Goal: Task Accomplishment & Management: Complete application form

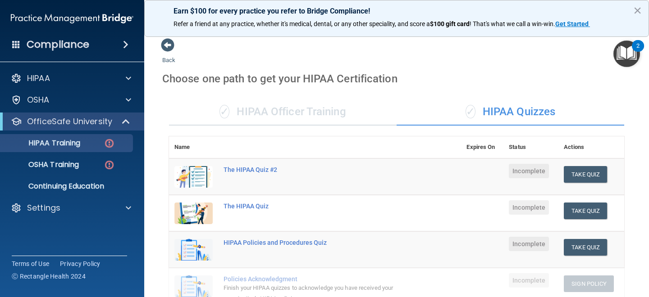
scroll to position [348, 0]
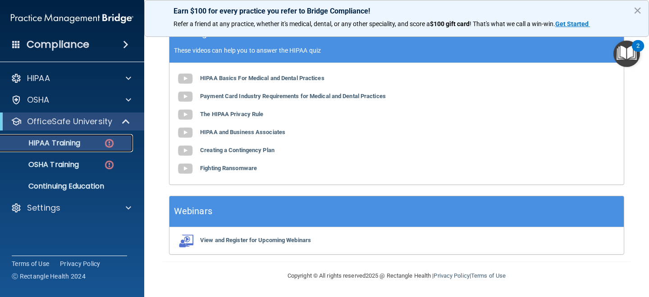
click at [109, 143] on img at bounding box center [109, 143] width 11 height 11
click at [54, 145] on p "HIPAA Training" at bounding box center [43, 143] width 74 height 9
click at [242, 112] on b "The HIPAA Privacy Rule" at bounding box center [231, 114] width 63 height 7
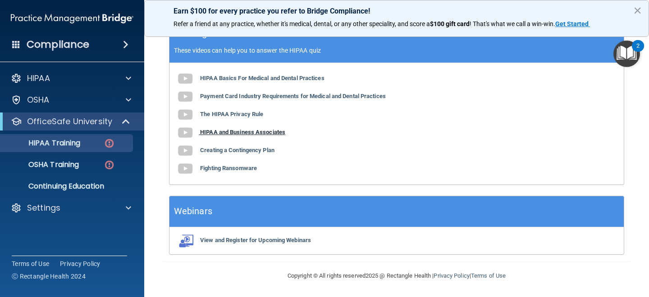
click at [242, 130] on b "HIPAA and Business Associates" at bounding box center [242, 132] width 85 height 7
click at [237, 150] on b "Creating a Contingency Plan" at bounding box center [237, 150] width 74 height 7
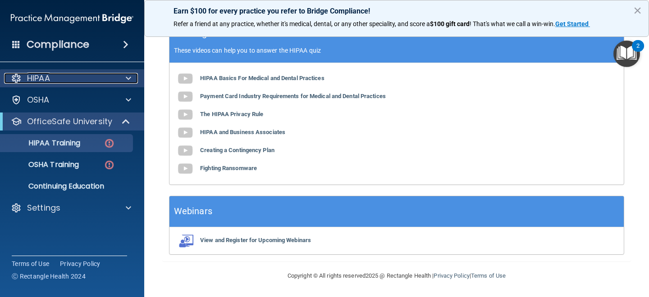
click at [104, 78] on div "HIPAA" at bounding box center [60, 78] width 112 height 11
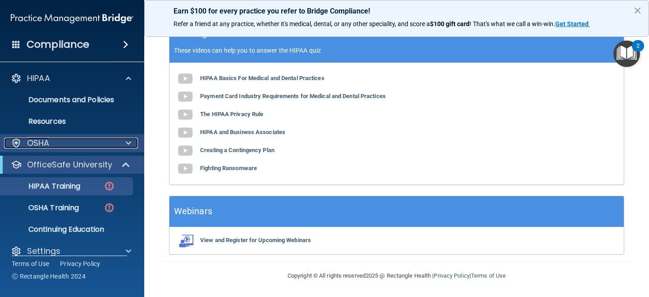
click at [85, 146] on div "OSHA" at bounding box center [60, 143] width 112 height 11
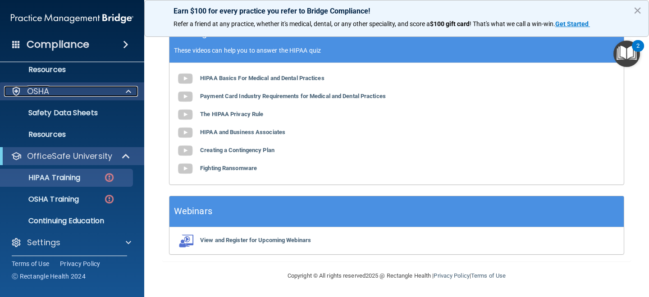
scroll to position [55, 0]
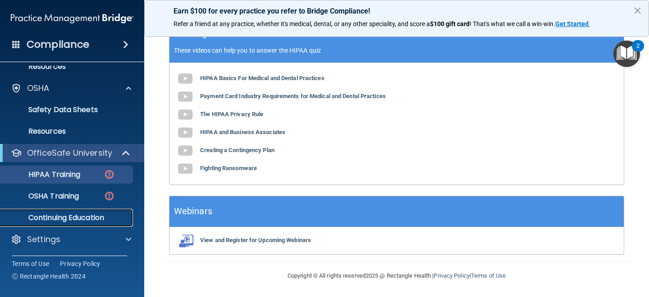
click at [77, 218] on p "Continuing Education" at bounding box center [67, 218] width 123 height 9
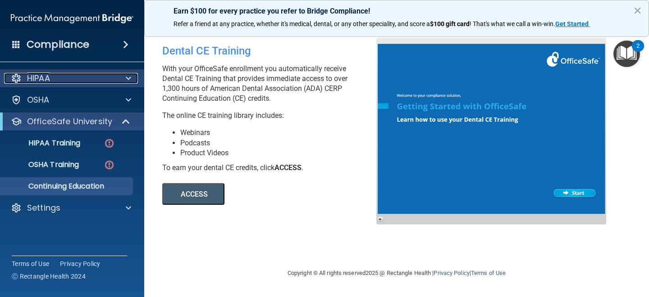
click at [75, 78] on div "HIPAA" at bounding box center [60, 78] width 112 height 11
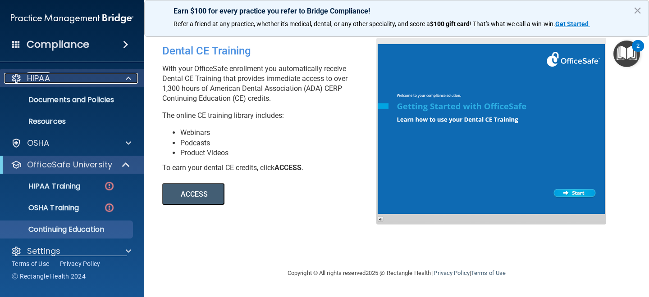
click at [57, 74] on div "HIPAA" at bounding box center [60, 78] width 112 height 11
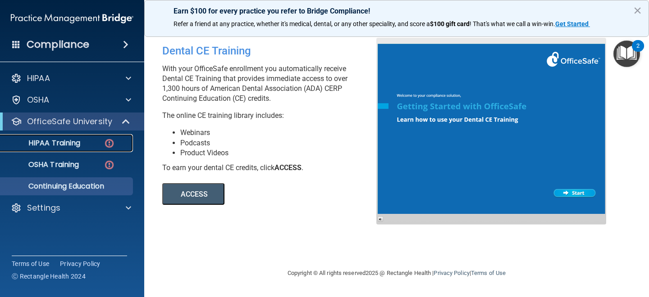
click at [56, 141] on p "HIPAA Training" at bounding box center [43, 143] width 74 height 9
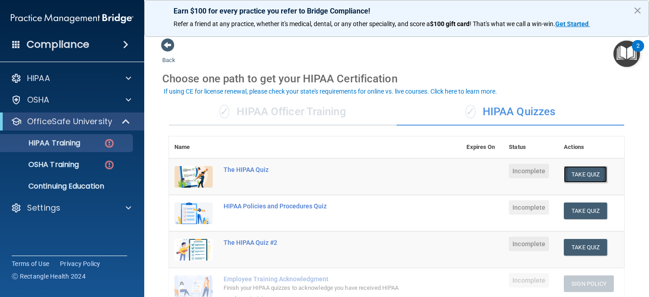
click at [592, 177] on button "Take Quiz" at bounding box center [585, 174] width 43 height 17
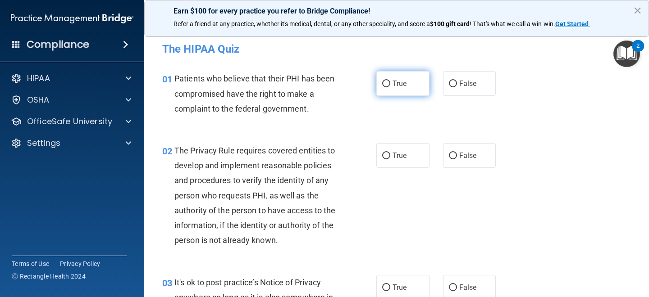
click at [401, 88] on label "True" at bounding box center [402, 83] width 53 height 25
click at [390, 87] on input "True" at bounding box center [386, 84] width 8 height 7
radio input "true"
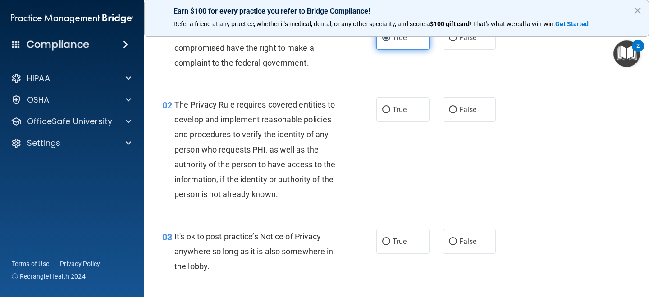
scroll to position [48, 0]
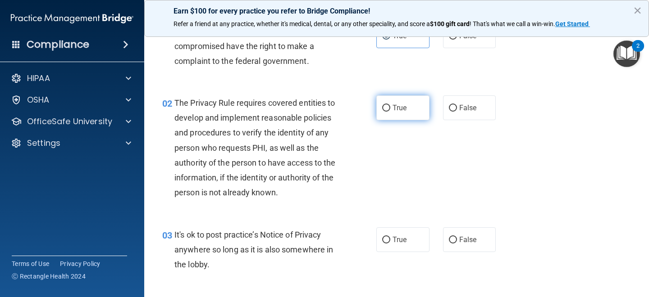
click at [399, 102] on label "True" at bounding box center [402, 108] width 53 height 25
click at [390, 105] on input "True" at bounding box center [386, 108] width 8 height 7
radio input "true"
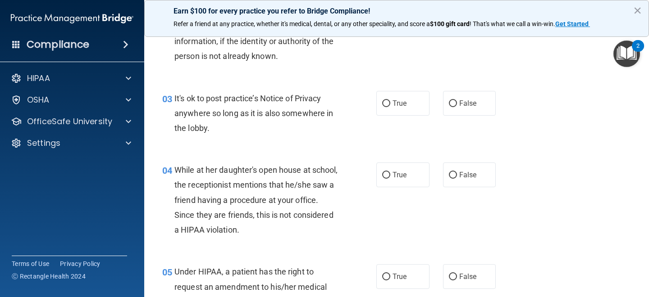
scroll to position [186, 0]
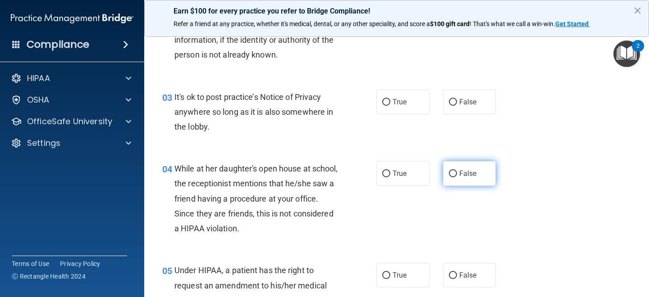
click at [458, 176] on label "False" at bounding box center [469, 173] width 53 height 25
click at [457, 176] on input "False" at bounding box center [453, 174] width 8 height 7
radio input "true"
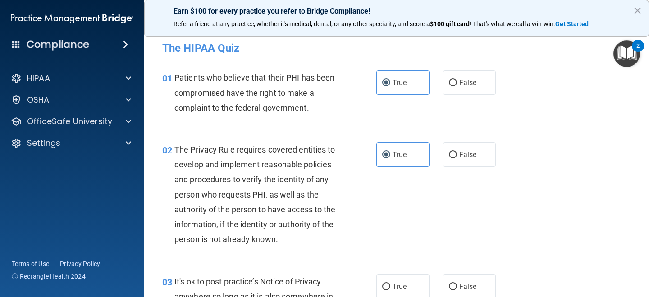
scroll to position [0, 0]
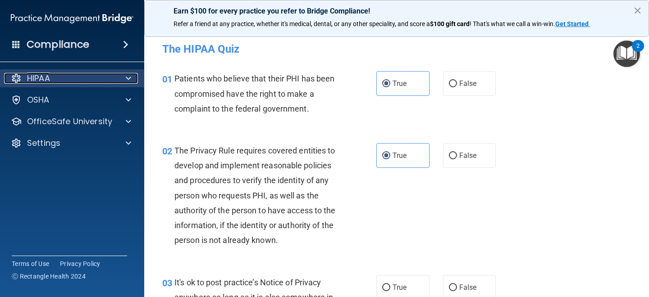
click at [71, 82] on div "HIPAA" at bounding box center [60, 78] width 112 height 11
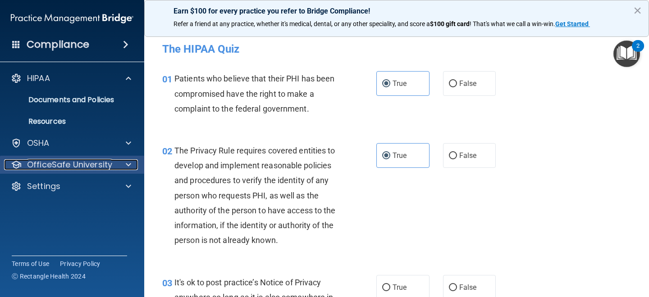
click at [70, 162] on p "OfficeSafe University" at bounding box center [69, 165] width 85 height 11
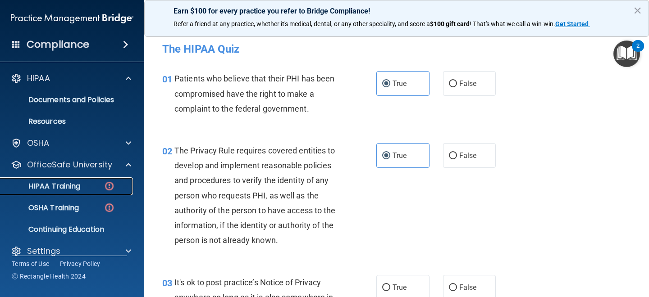
click at [76, 186] on p "HIPAA Training" at bounding box center [43, 186] width 74 height 9
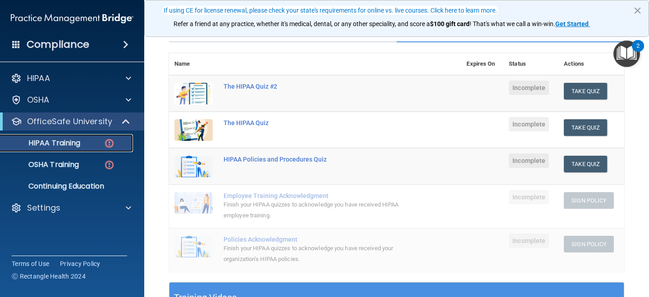
scroll to position [80, 0]
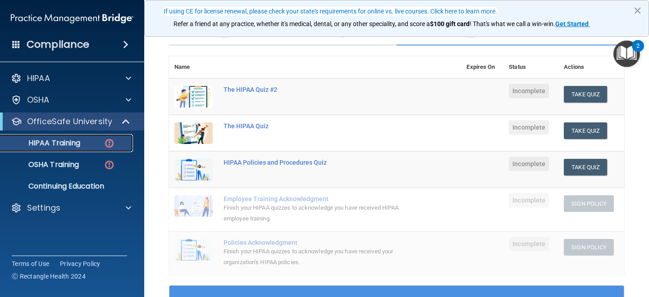
click at [45, 139] on p "HIPAA Training" at bounding box center [43, 143] width 74 height 9
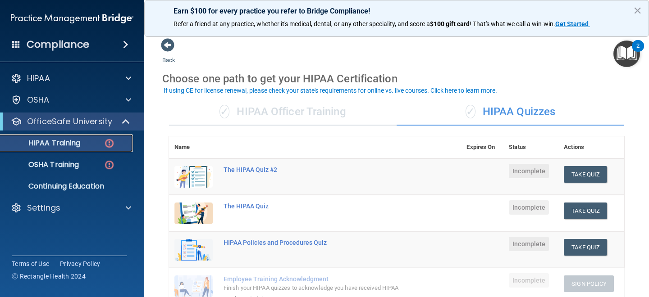
scroll to position [3, 0]
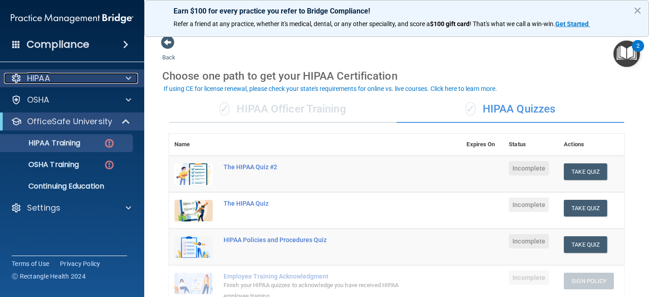
click at [96, 77] on div "HIPAA" at bounding box center [60, 78] width 112 height 11
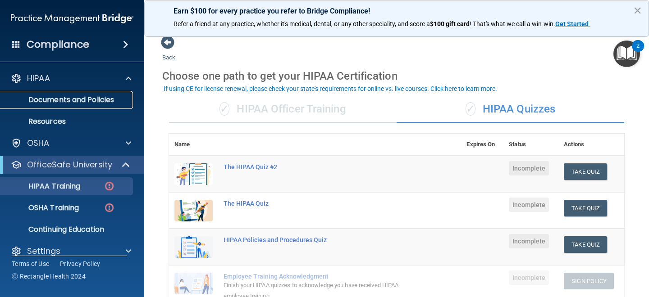
click at [67, 100] on p "Documents and Policies" at bounding box center [67, 100] width 123 height 9
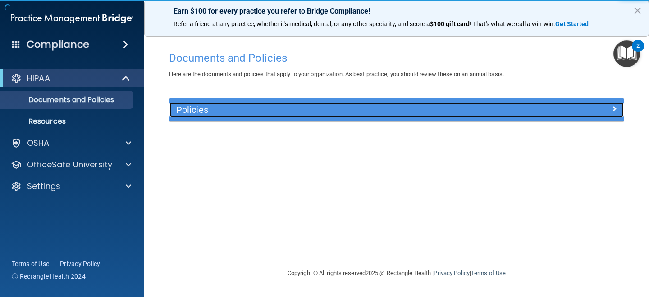
click at [216, 114] on h5 "Policies" at bounding box center [339, 110] width 327 height 10
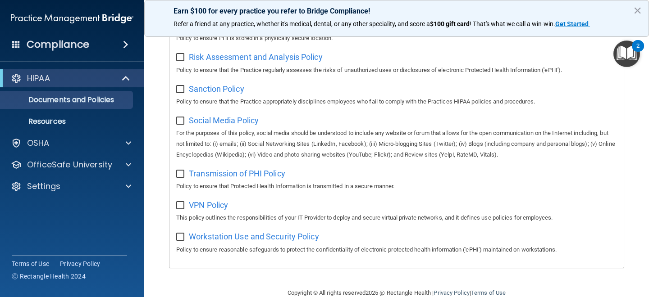
scroll to position [619, 0]
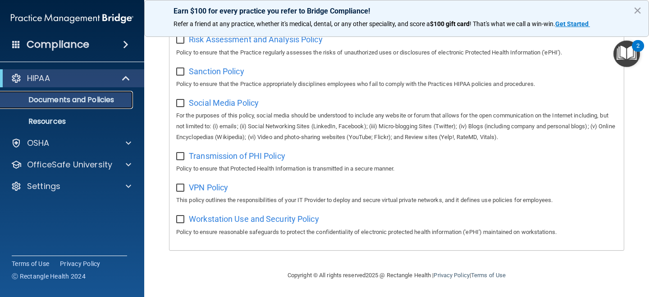
click at [61, 102] on p "Documents and Policies" at bounding box center [67, 100] width 123 height 9
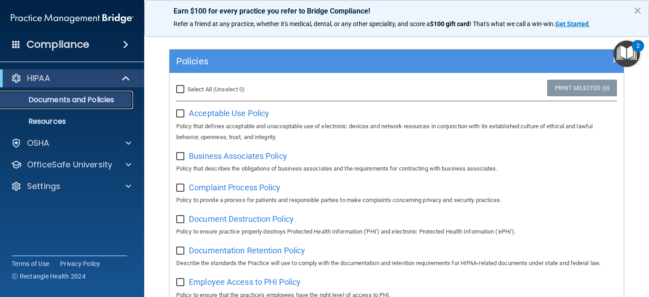
scroll to position [49, 0]
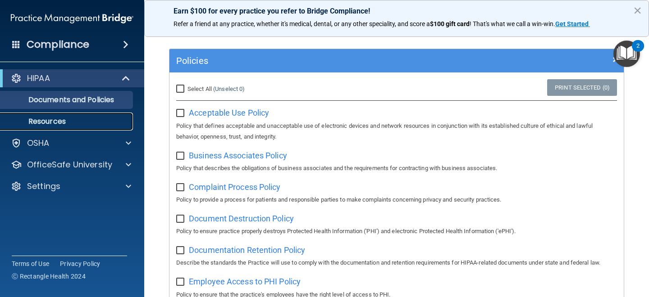
click at [66, 121] on p "Resources" at bounding box center [67, 121] width 123 height 9
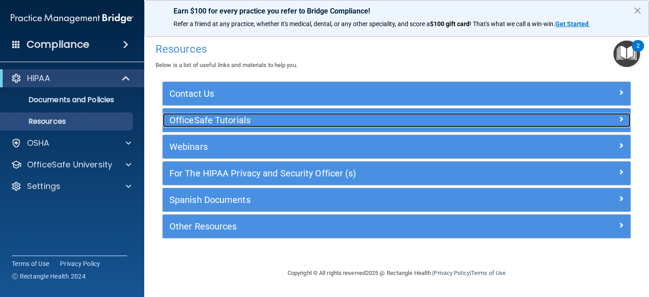
click at [236, 119] on h5 "OfficeSafe Tutorials" at bounding box center [337, 120] width 337 height 10
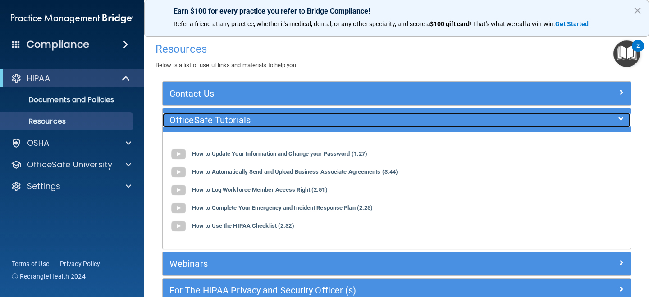
click at [216, 120] on h5 "OfficeSafe Tutorials" at bounding box center [337, 120] width 337 height 10
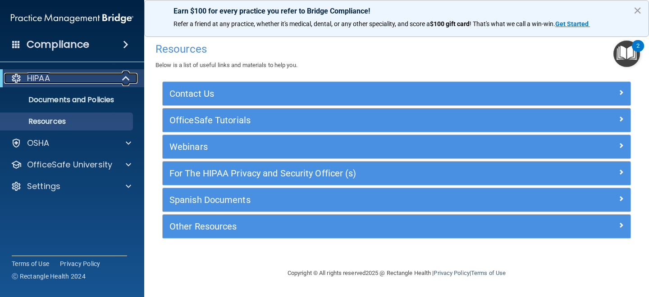
click at [128, 80] on span at bounding box center [127, 78] width 8 height 11
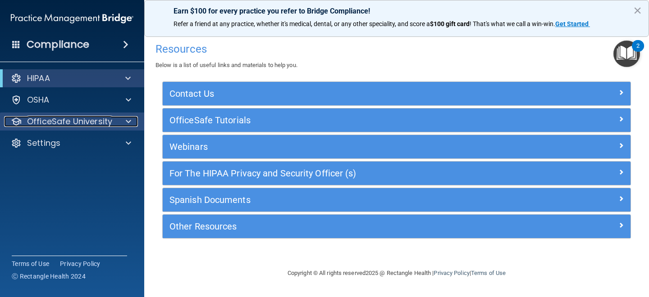
click at [131, 122] on span at bounding box center [128, 121] width 5 height 11
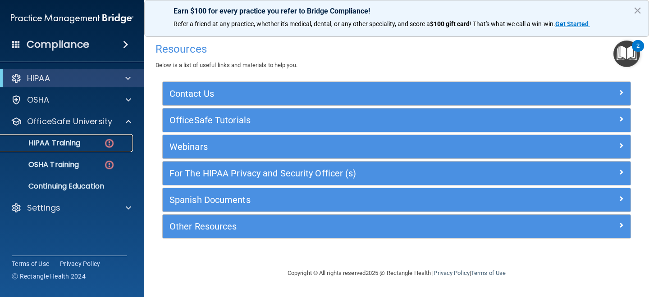
click at [71, 148] on link "HIPAA Training" at bounding box center [62, 143] width 142 height 18
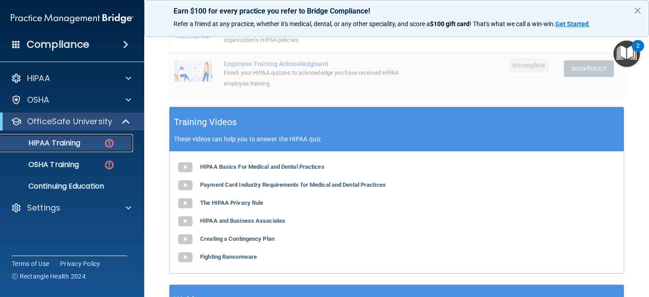
scroll to position [258, 0]
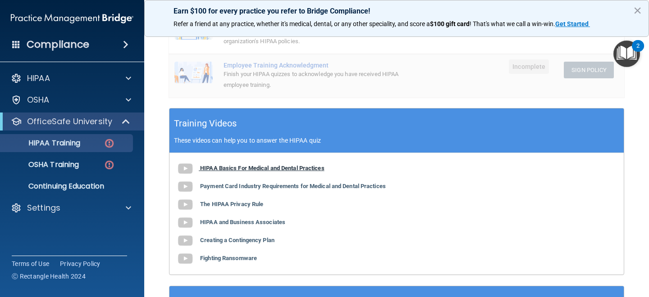
click at [262, 165] on b "HIPAA Basics For Medical and Dental Practices" at bounding box center [262, 168] width 124 height 7
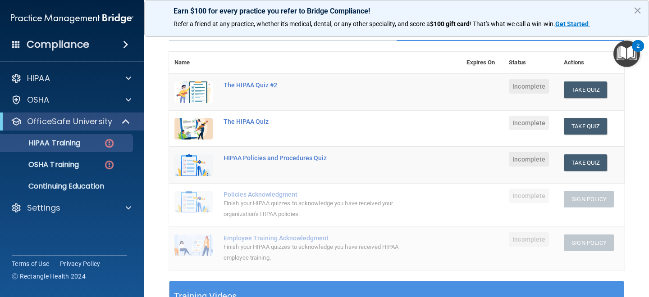
scroll to position [0, 0]
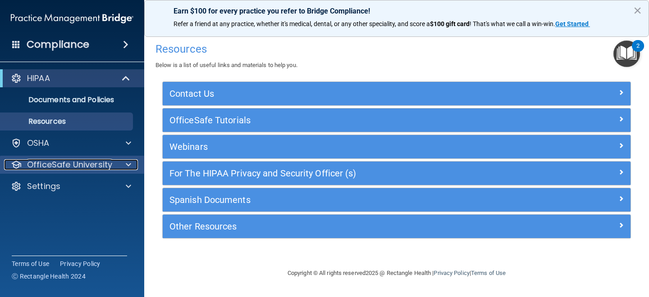
click at [68, 168] on p "OfficeSafe University" at bounding box center [69, 165] width 85 height 11
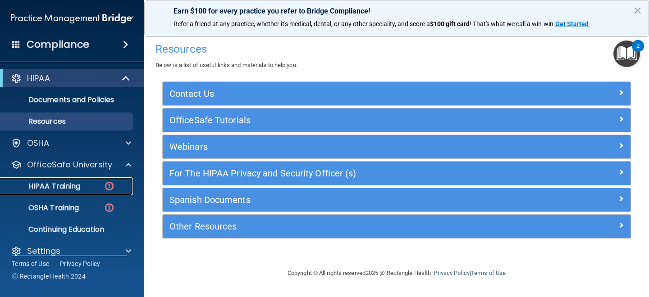
click at [65, 190] on p "HIPAA Training" at bounding box center [43, 186] width 74 height 9
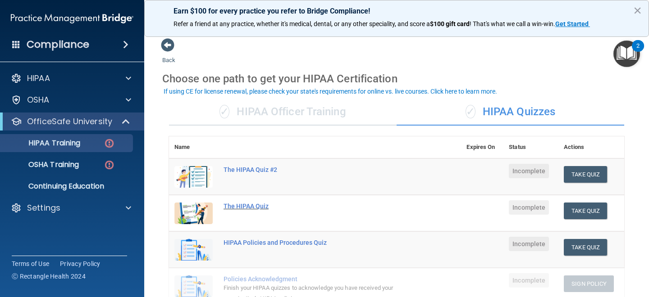
click at [259, 204] on div "The HIPAA Quiz" at bounding box center [319, 206] width 192 height 7
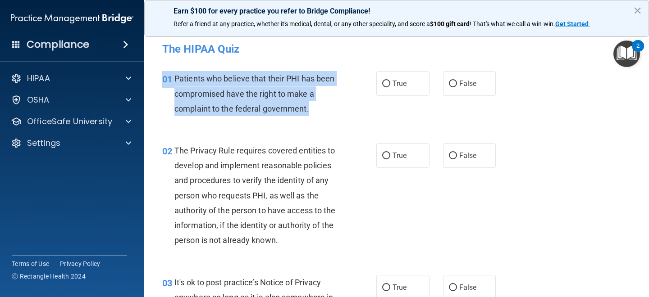
drag, startPoint x: 315, startPoint y: 109, endPoint x: 160, endPoint y: 73, distance: 158.7
click at [160, 73] on div "01 Patients who believe that their PHI has been compromised have the right to m…" at bounding box center [269, 96] width 241 height 50
copy div "01 Patients who believe that their PHI has been compromised have the right to m…"
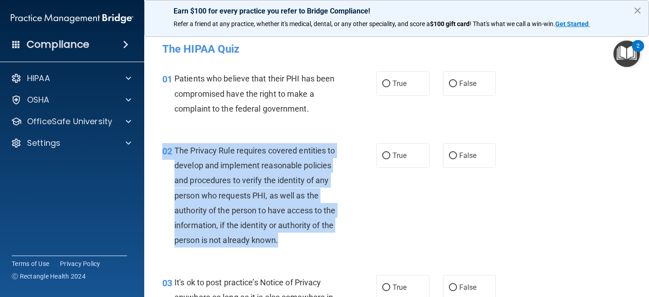
drag, startPoint x: 283, startPoint y: 238, endPoint x: 162, endPoint y: 151, distance: 148.8
click at [162, 151] on div "02 The Privacy Rule requires covered entities to develop and implement reasonab…" at bounding box center [269, 197] width 241 height 109
copy div "02 The Privacy Rule requires covered entities to develop and implement reasonab…"
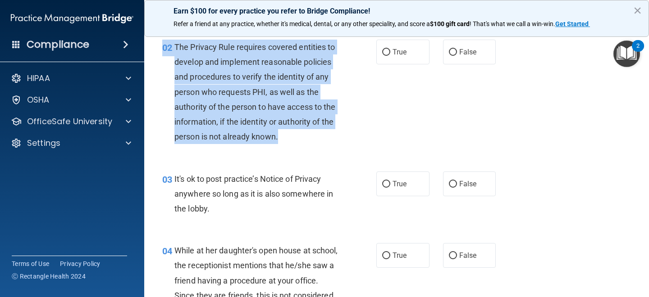
scroll to position [109, 0]
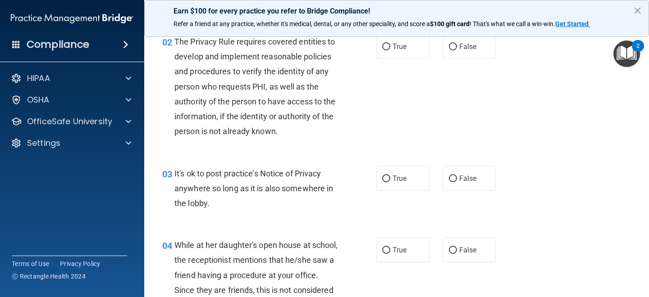
click at [218, 202] on div "It's ok to post practice’s Notice of Privacy anywhere so long as it is also som…" at bounding box center [259, 188] width 171 height 45
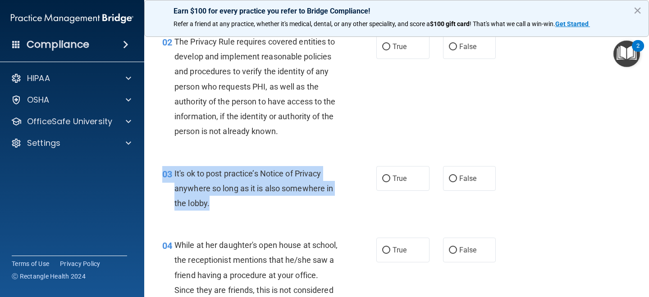
drag, startPoint x: 211, startPoint y: 208, endPoint x: 160, endPoint y: 167, distance: 65.4
click at [157, 169] on div "03 It's ok to post practice’s Notice of Privacy anywhere so long as it is also …" at bounding box center [269, 191] width 241 height 50
copy div "03 It's ok to post practice’s Notice of Privacy anywhere so long as it is also …"
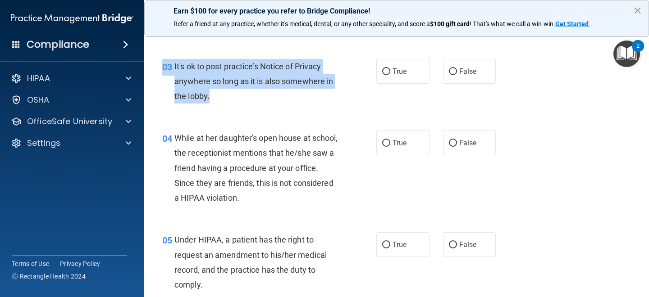
scroll to position [214, 0]
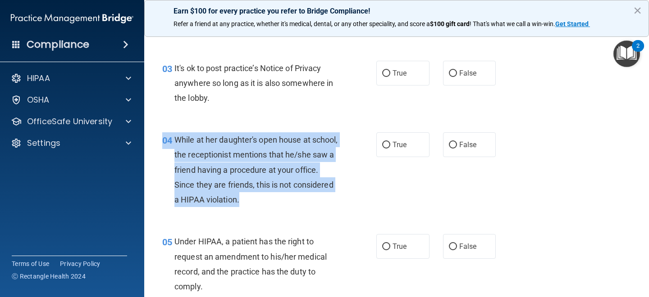
drag, startPoint x: 282, startPoint y: 204, endPoint x: 160, endPoint y: 134, distance: 141.3
click at [160, 134] on div "04 While at her daughter's open house at school, the receptionist mentions that…" at bounding box center [269, 171] width 241 height 79
copy div "04 While at her daughter's open house at school, the receptionist mentions that…"
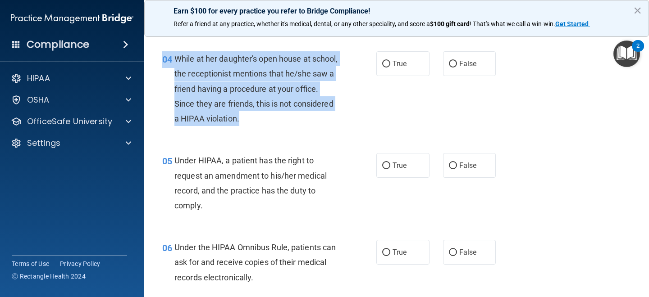
scroll to position [305, 0]
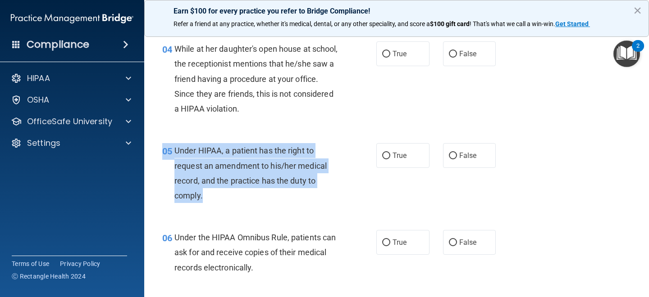
drag, startPoint x: 207, startPoint y: 200, endPoint x: 170, endPoint y: 127, distance: 81.8
copy div "05 Under HIPAA, a patient has the right to request an amendment to his/her medi…"
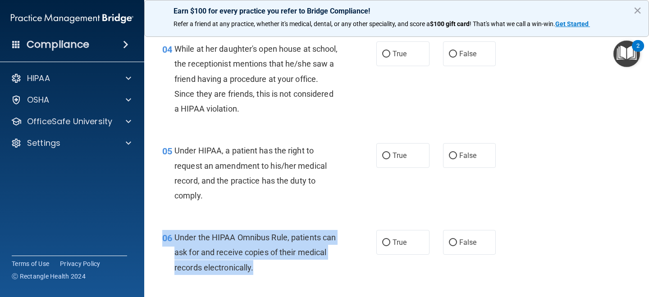
drag, startPoint x: 255, startPoint y: 268, endPoint x: 149, endPoint y: 226, distance: 113.7
click at [148, 228] on main "- The HIPAA Quiz This quiz doesn’t expire until . Are you sure you want to take…" at bounding box center [396, 163] width 505 height 269
copy div "06 Under the HIPAA Omnibus Rule, patients can ask for and receive copies of the…"
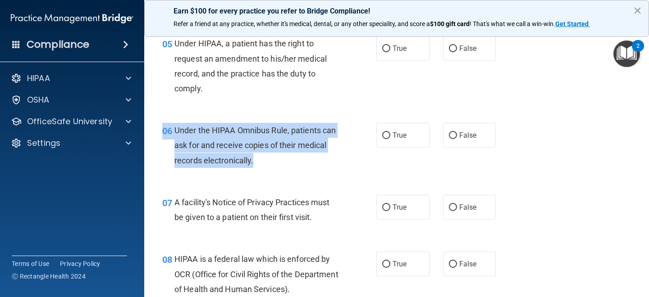
scroll to position [436, 0]
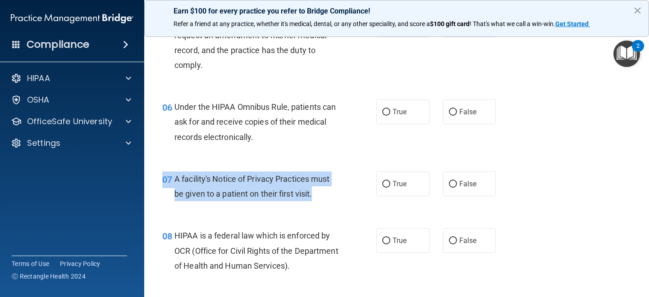
drag, startPoint x: 319, startPoint y: 197, endPoint x: 164, endPoint y: 176, distance: 156.9
click at [164, 176] on div "07 A facility's Notice of Privacy Practices must be given to a patient on their…" at bounding box center [269, 189] width 241 height 34
copy div "07 A facility's Notice of Privacy Practices must be given to a patient on their…"
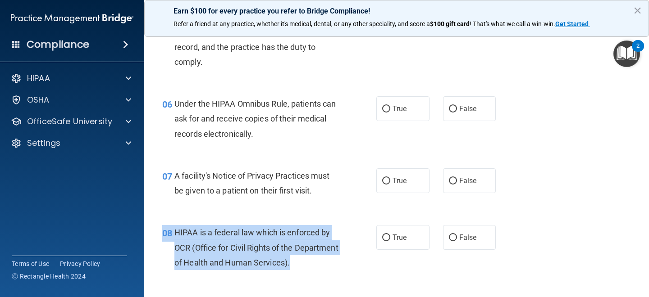
drag, startPoint x: 337, startPoint y: 265, endPoint x: 163, endPoint y: 230, distance: 178.0
click at [163, 230] on div "08 HIPAA is a federal law which is enforced by OCR (Office for Civil Rights of …" at bounding box center [269, 250] width 241 height 50
copy div "08 HIPAA is a federal law which is enforced by OCR (Office for Civil Rights of …"
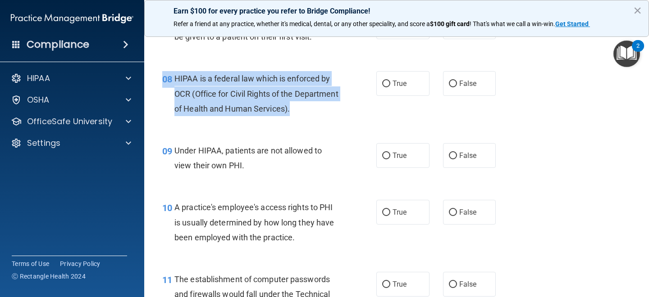
scroll to position [594, 0]
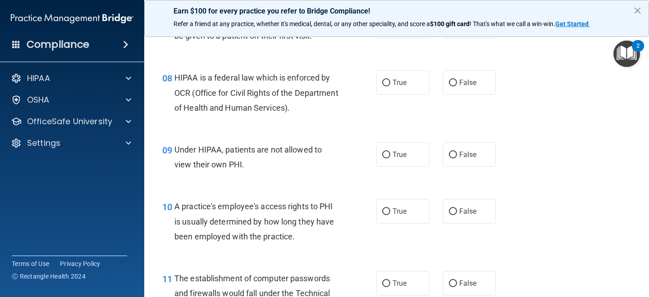
click at [164, 151] on span "09" at bounding box center [167, 150] width 10 height 11
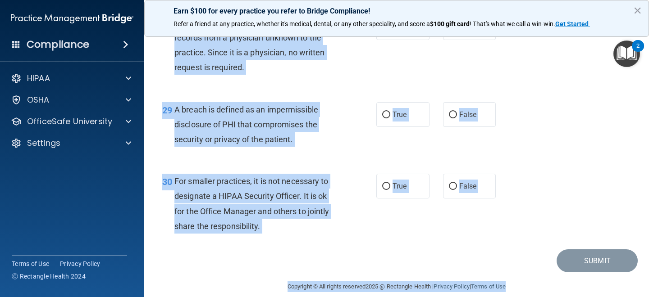
scroll to position [2339, 0]
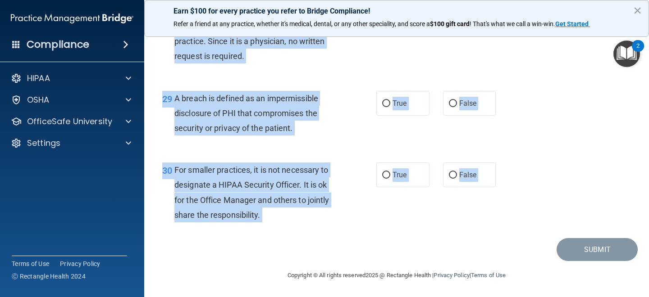
drag, startPoint x: 164, startPoint y: 151, endPoint x: 202, endPoint y: 232, distance: 89.3
copy main "09 Under HIPAA, patients are not allowed to view their own PHI. True False 10 A…"
